Goal: Task Accomplishment & Management: Use online tool/utility

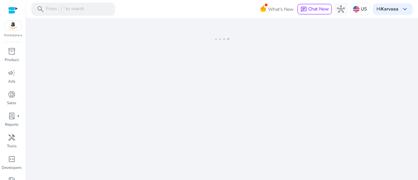
click at [247, 45] on icon at bounding box center [221, 39] width 65 height 42
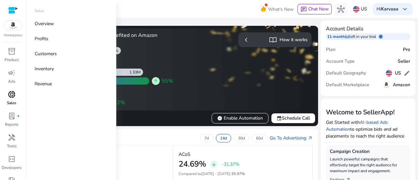
click at [11, 98] on span "donut_small" at bounding box center [12, 94] width 8 height 8
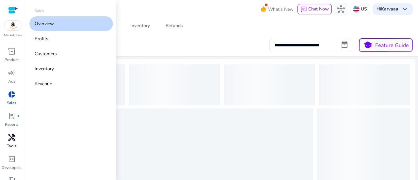
click at [11, 145] on p "Tools" at bounding box center [12, 146] width 10 height 6
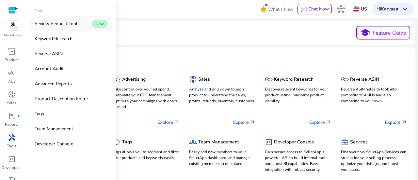
click at [70, 24] on p "Review Request Tool" at bounding box center [56, 23] width 43 height 7
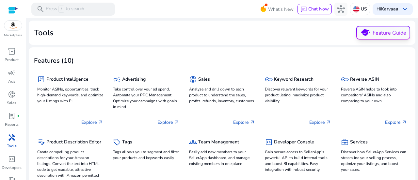
click at [384, 35] on button "school Feature Guide" at bounding box center [383, 33] width 54 height 14
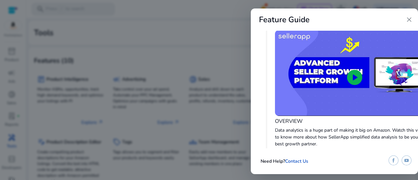
click at [408, 21] on span "close" at bounding box center [409, 20] width 8 height 8
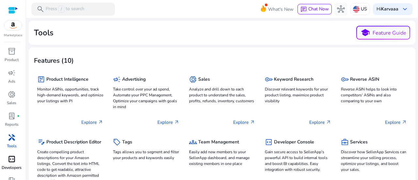
click at [9, 159] on span "code_blocks" at bounding box center [12, 159] width 8 height 8
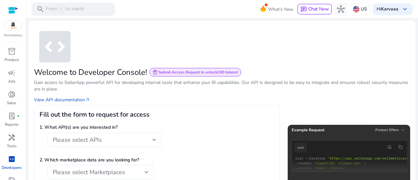
click at [107, 143] on div "Please select APIs" at bounding box center [103, 139] width 100 height 7
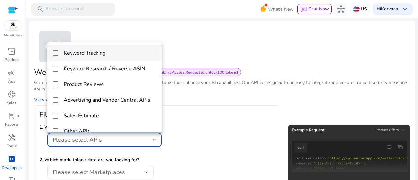
click at [200, 111] on div at bounding box center [209, 90] width 418 height 180
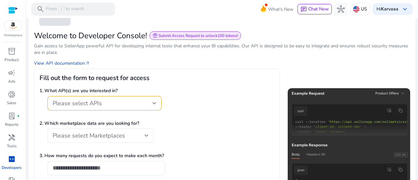
scroll to position [65, 0]
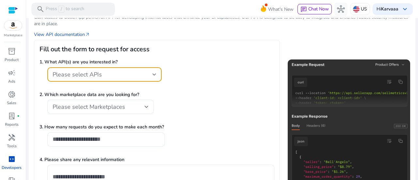
click at [107, 75] on div "Please select APIs" at bounding box center [103, 74] width 100 height 7
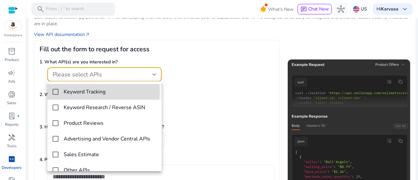
click at [73, 92] on h4 "Keyword Tracking" at bounding box center [85, 92] width 42 height 6
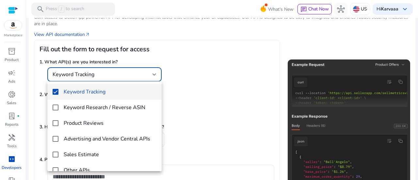
click at [237, 106] on div at bounding box center [209, 90] width 418 height 180
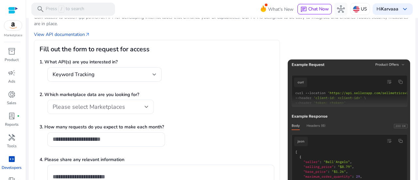
click at [114, 101] on div "Please select Marketplaces" at bounding box center [101, 107] width 96 height 14
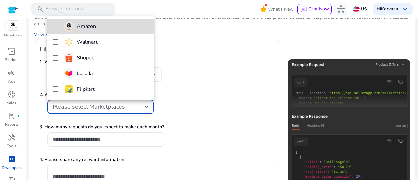
click at [88, 29] on h4 "Amazon" at bounding box center [86, 27] width 19 height 6
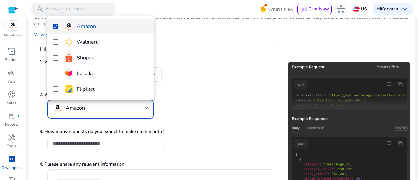
click at [189, 115] on div at bounding box center [209, 90] width 418 height 180
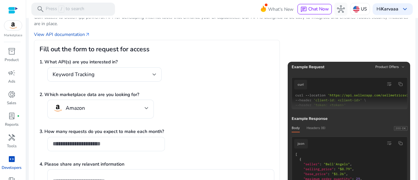
click at [106, 147] on input "number" at bounding box center [106, 143] width 107 height 7
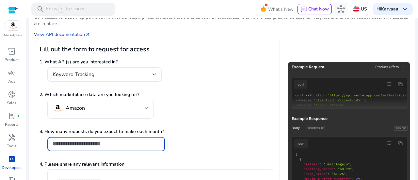
click at [143, 145] on input "number" at bounding box center [106, 143] width 107 height 7
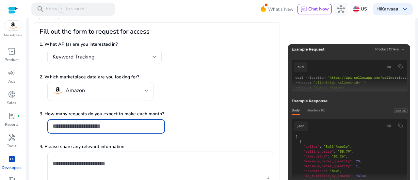
scroll to position [98, 0]
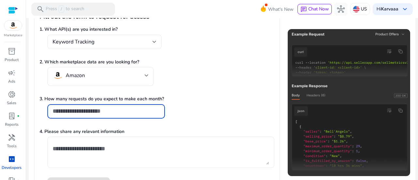
click at [134, 113] on input "number" at bounding box center [106, 110] width 107 height 7
click at [156, 112] on input "**" at bounding box center [106, 110] width 107 height 7
click at [157, 110] on input "*" at bounding box center [106, 110] width 107 height 7
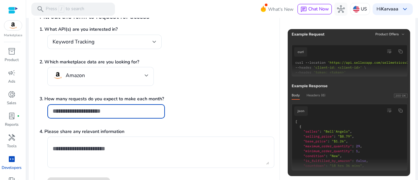
click at [157, 110] on input "*" at bounding box center [106, 110] width 107 height 7
type input "*"
click at [156, 110] on input "*" at bounding box center [106, 110] width 107 height 7
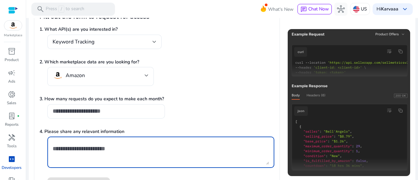
click at [181, 155] on textarea at bounding box center [161, 152] width 217 height 25
click at [72, 156] on textarea at bounding box center [161, 152] width 217 height 25
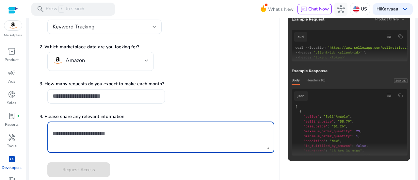
scroll to position [121, 0]
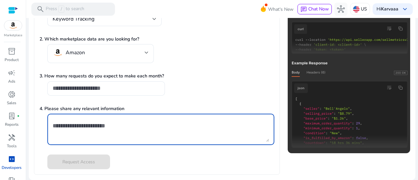
click at [77, 124] on textarea at bounding box center [161, 129] width 217 height 25
click at [136, 105] on form "1. What API(s) are you interested in? Keyword Tracking 2. Which marketplace dat…" at bounding box center [157, 83] width 235 height 171
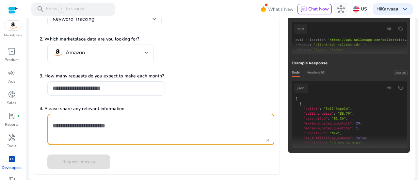
click at [72, 131] on textarea at bounding box center [161, 129] width 217 height 25
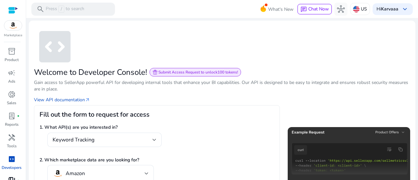
scroll to position [35, 0]
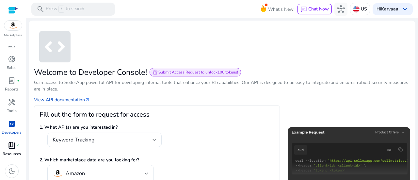
click at [11, 150] on div "book_4 fiber_manual_record" at bounding box center [12, 145] width 18 height 10
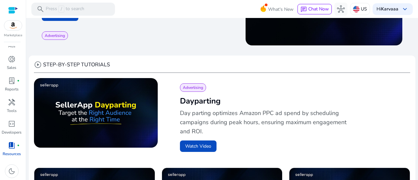
scroll to position [196, 0]
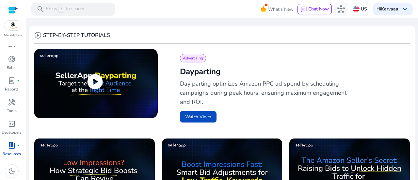
click at [87, 79] on span "play_circle" at bounding box center [95, 81] width 18 height 18
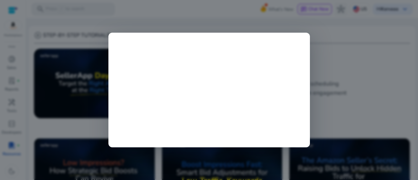
click at [331, 42] on div at bounding box center [209, 90] width 418 height 180
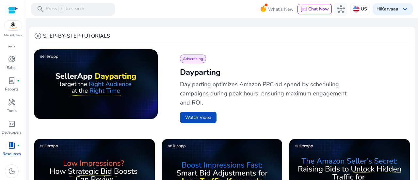
scroll to position [163, 0]
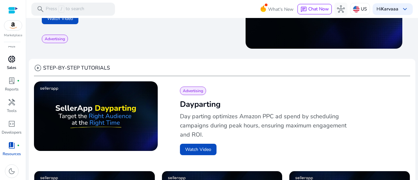
click at [10, 58] on span "donut_small" at bounding box center [12, 59] width 8 height 8
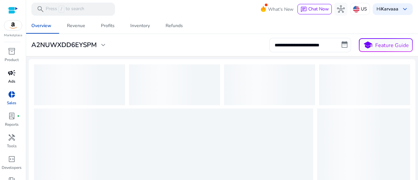
click at [10, 72] on span "campaign" at bounding box center [12, 73] width 8 height 8
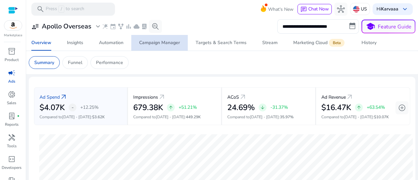
click at [162, 43] on div "Campaign Manager" at bounding box center [159, 42] width 41 height 5
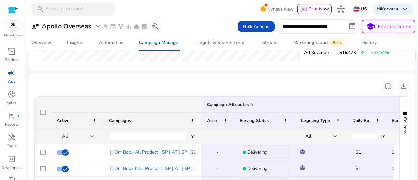
scroll to position [361, 0]
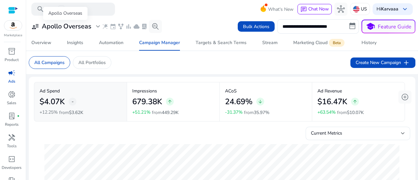
click at [97, 24] on span "expand_more" at bounding box center [98, 27] width 8 height 8
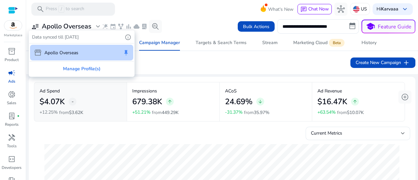
click at [97, 25] on div at bounding box center [209, 90] width 418 height 180
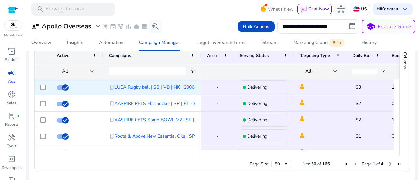
scroll to position [98, 0]
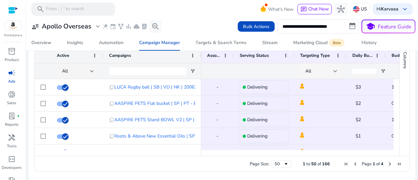
click at [328, 73] on div "All" at bounding box center [319, 71] width 28 height 7
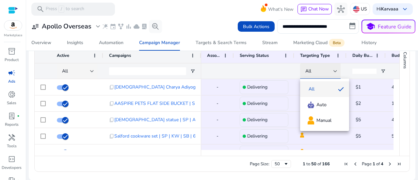
scroll to position [196, 0]
click at [328, 73] on div at bounding box center [209, 90] width 418 height 180
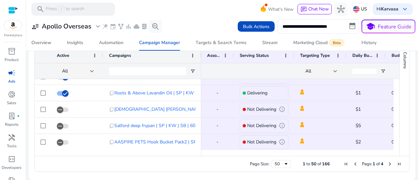
scroll to position [745, 0]
